Goal: Transaction & Acquisition: Subscribe to service/newsletter

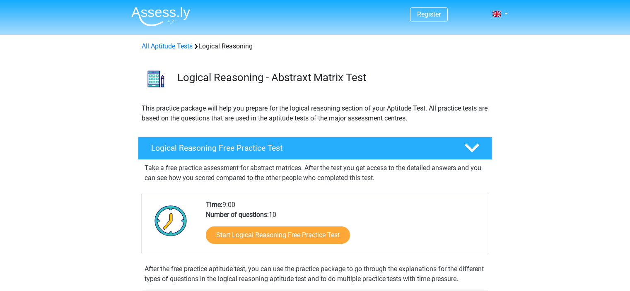
scroll to position [76, 0]
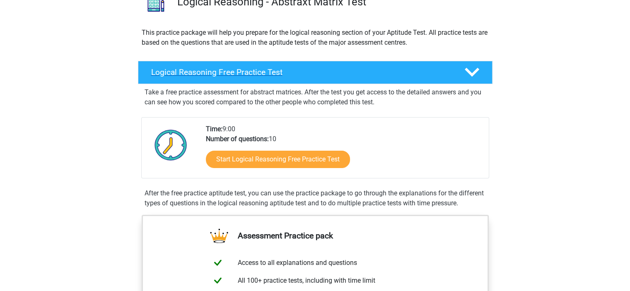
click at [273, 75] on h4 "Logical Reasoning Free Practice Test" at bounding box center [301, 73] width 300 height 10
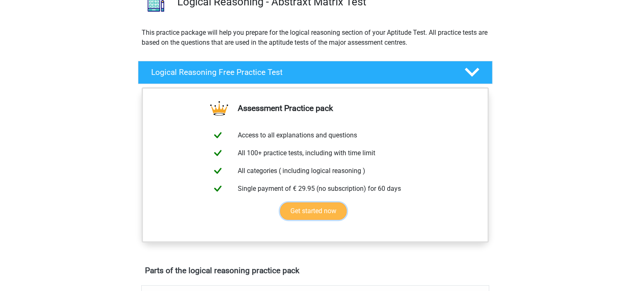
click at [320, 209] on link "Get started now" at bounding box center [313, 211] width 67 height 17
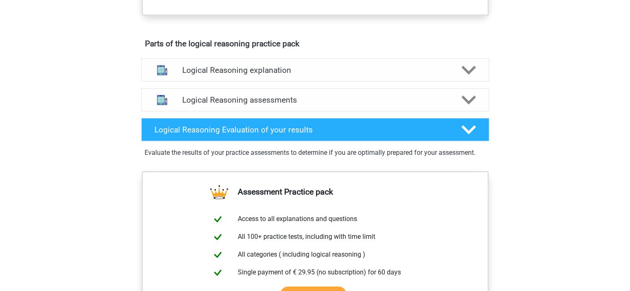
scroll to position [297, 0]
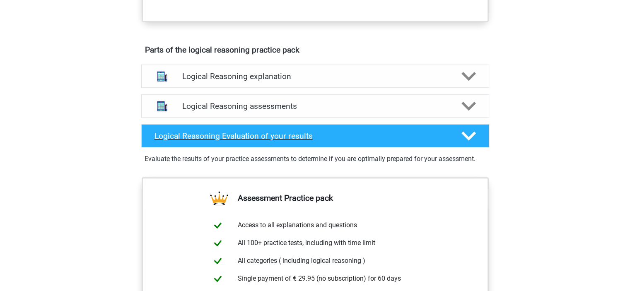
click at [314, 127] on div "Logical Reasoning Evaluation of your results" at bounding box center [315, 135] width 348 height 23
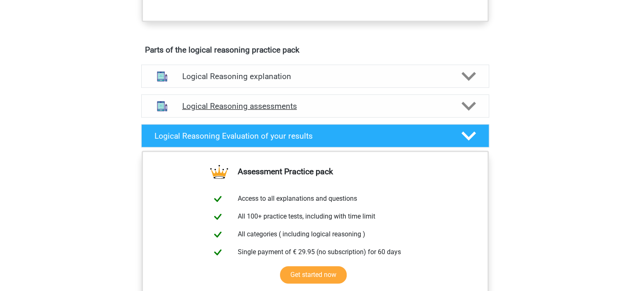
click at [294, 102] on h4 "Logical Reasoning assessments" at bounding box center [315, 107] width 266 height 10
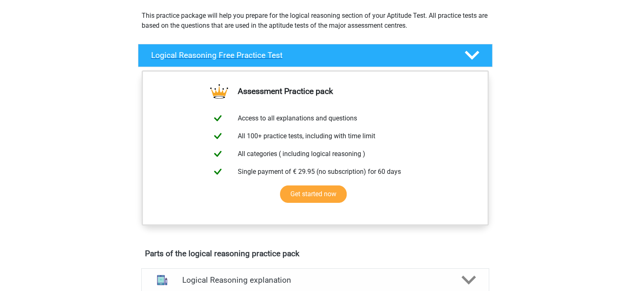
scroll to position [104, 0]
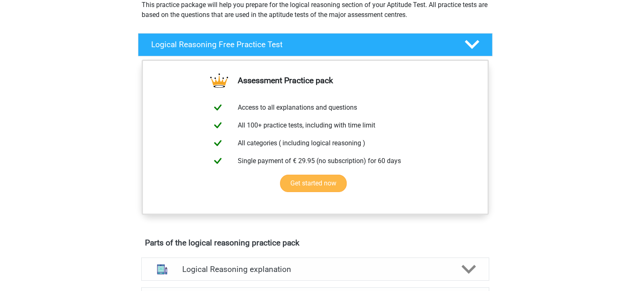
click at [304, 181] on link "Get started now" at bounding box center [313, 183] width 67 height 17
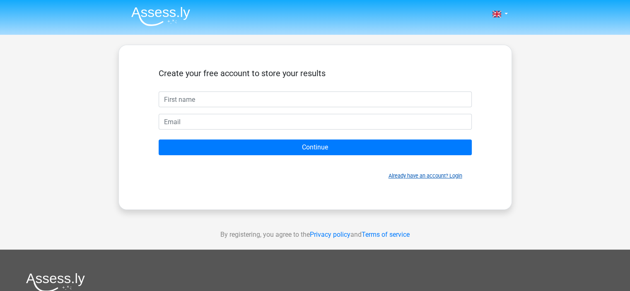
click at [398, 176] on link "Already have an account? Login" at bounding box center [426, 176] width 74 height 6
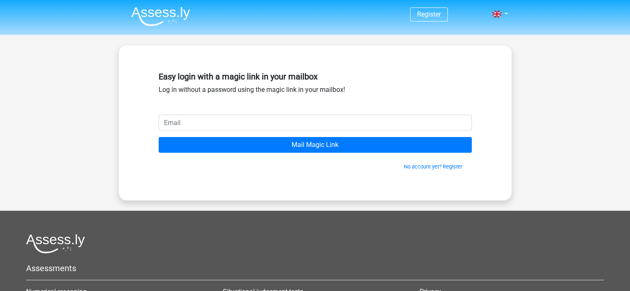
click at [305, 120] on input "email" at bounding box center [315, 123] width 313 height 16
type input "fereira14@yahoo.com"
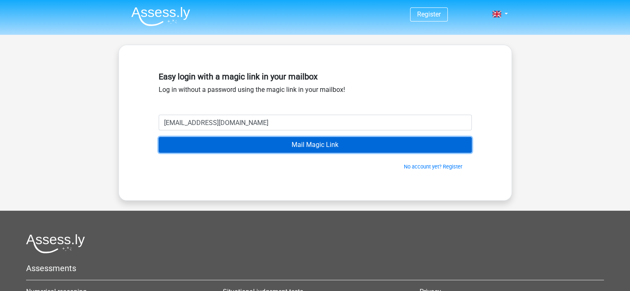
click at [297, 145] on input "Mail Magic Link" at bounding box center [315, 145] width 313 height 16
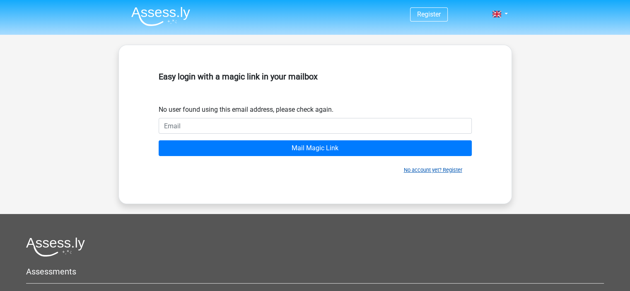
click at [420, 170] on link "No account yet? Register" at bounding box center [433, 170] width 58 height 6
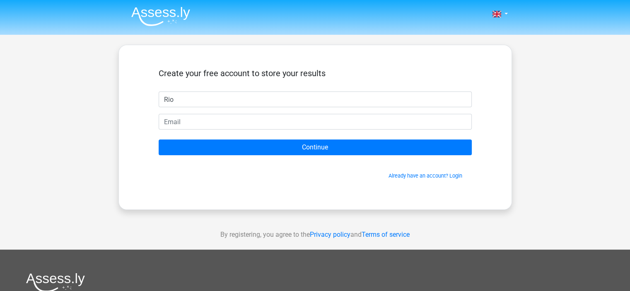
type input "Rio"
